Goal: Information Seeking & Learning: Compare options

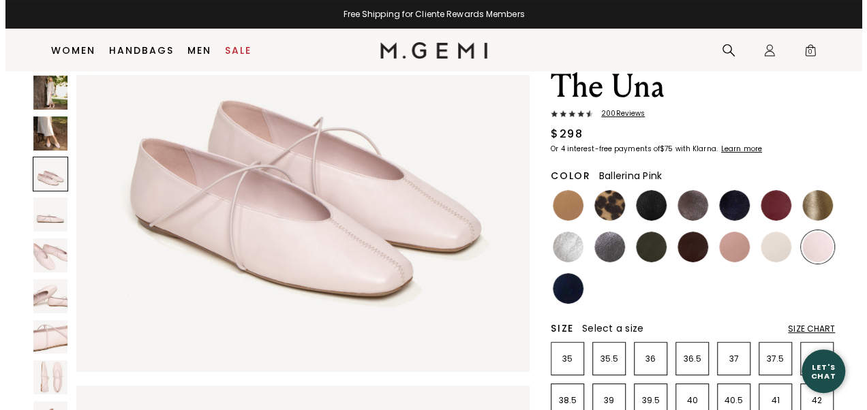
scroll to position [40, 0]
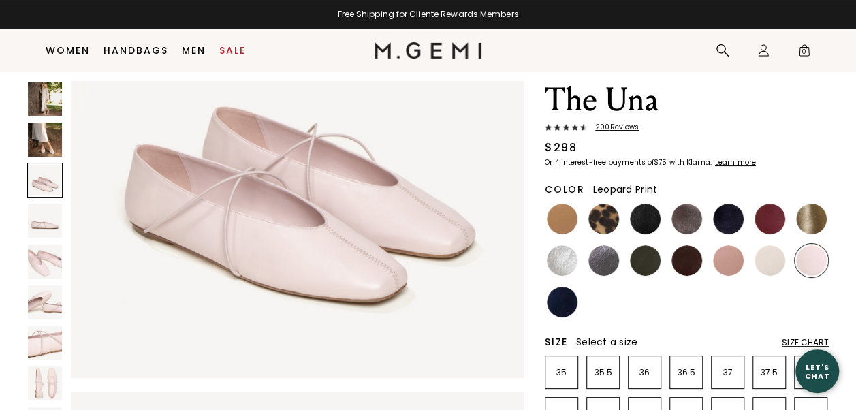
click at [604, 219] on img at bounding box center [604, 219] width 31 height 31
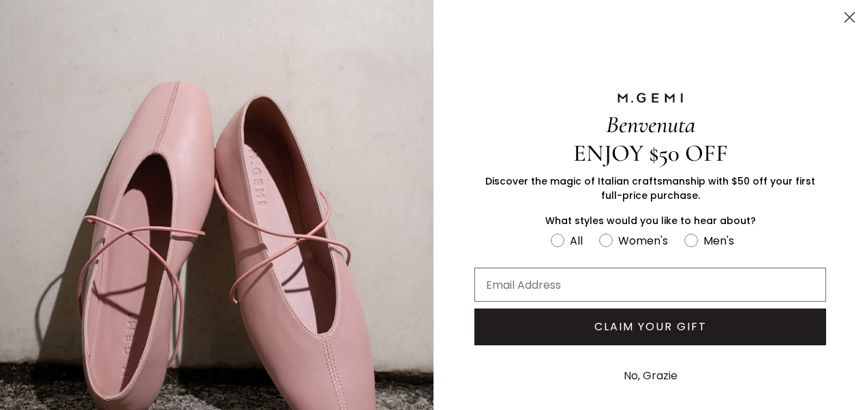
click at [843, 19] on circle "Close dialog" at bounding box center [849, 17] width 22 height 22
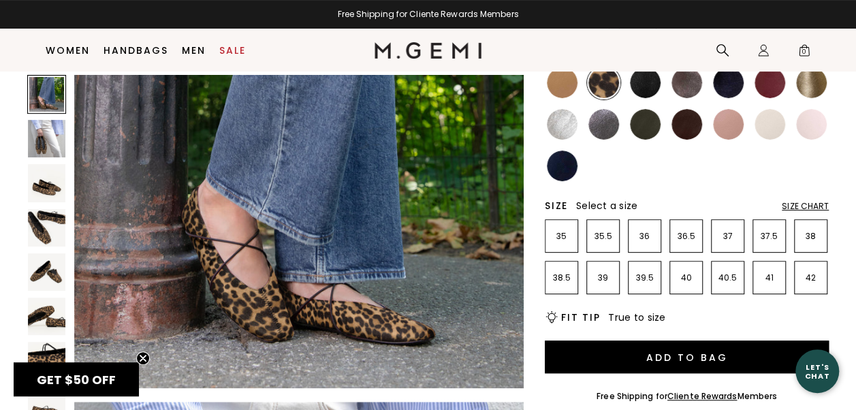
scroll to position [68, 0]
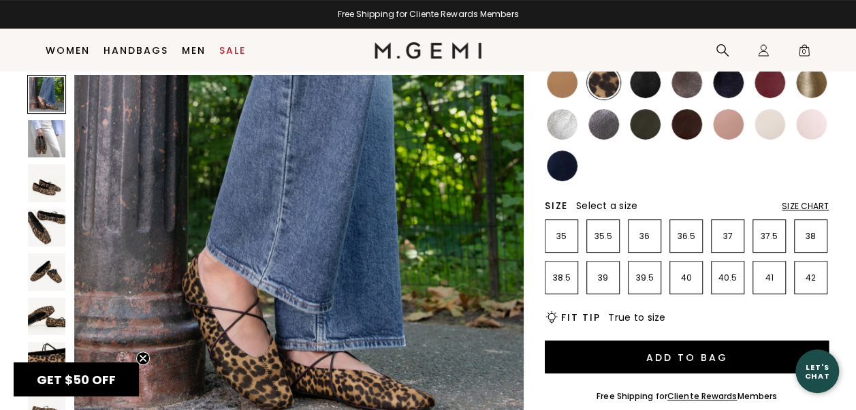
click at [568, 93] on img at bounding box center [562, 82] width 31 height 31
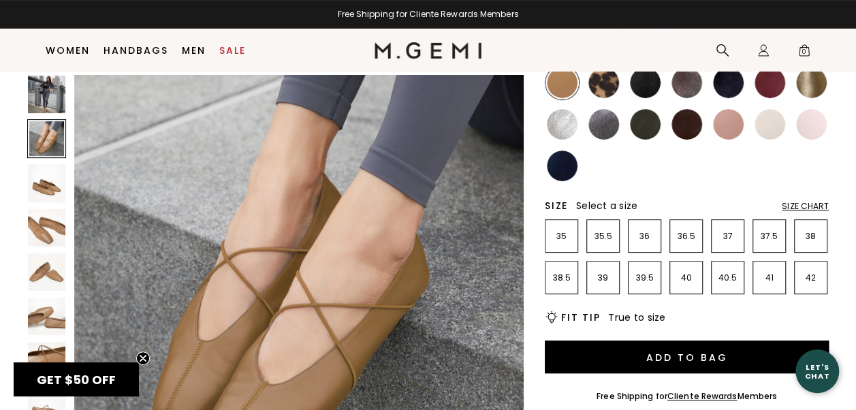
scroll to position [409, 0]
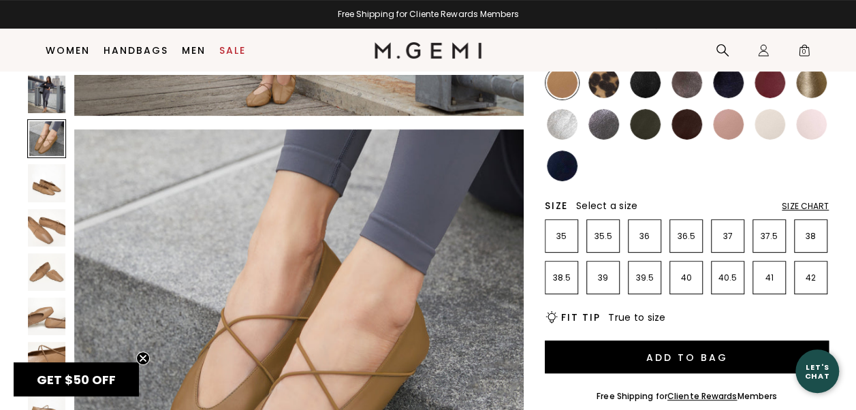
click at [760, 127] on img at bounding box center [770, 124] width 31 height 31
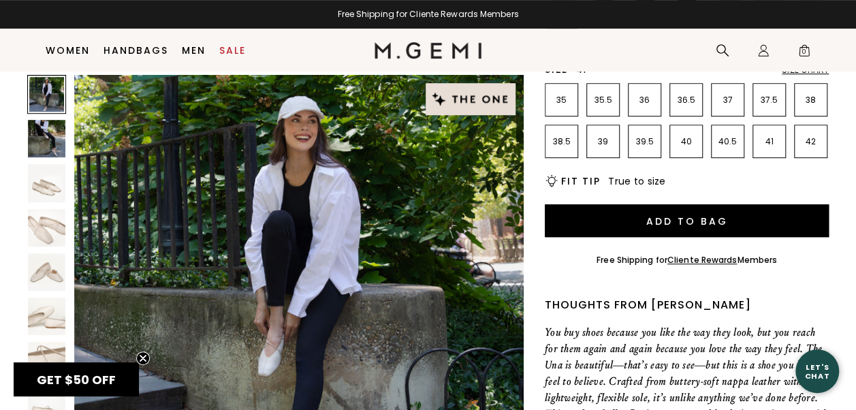
scroll to position [176, 0]
